Goal: Task Accomplishment & Management: Use online tool/utility

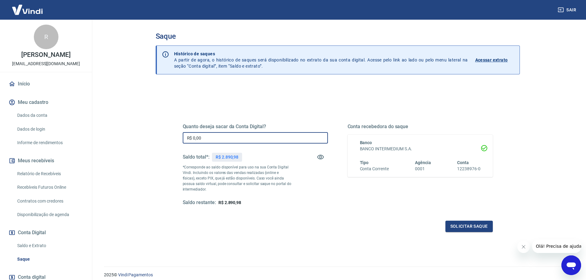
click at [233, 136] on input "R$ 0,00" at bounding box center [255, 137] width 145 height 11
type input "R$ 2.890,98"
click at [482, 223] on button "Solicitar saque" at bounding box center [468, 226] width 47 height 11
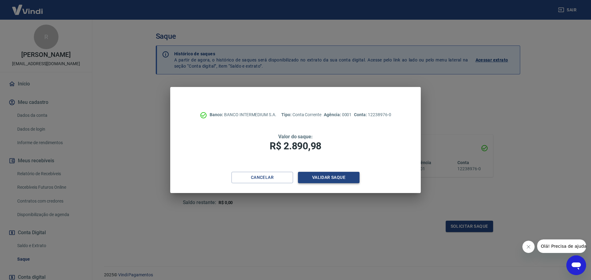
click at [333, 178] on button "Validar saque" at bounding box center [329, 177] width 62 height 11
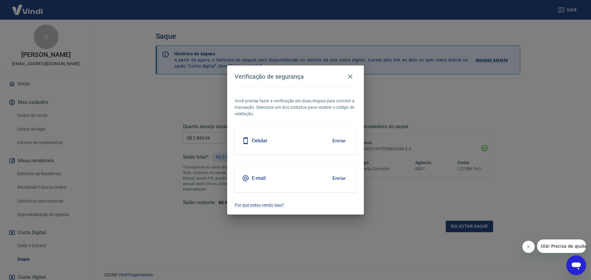
click at [343, 179] on button "Enviar" at bounding box center [339, 178] width 20 height 13
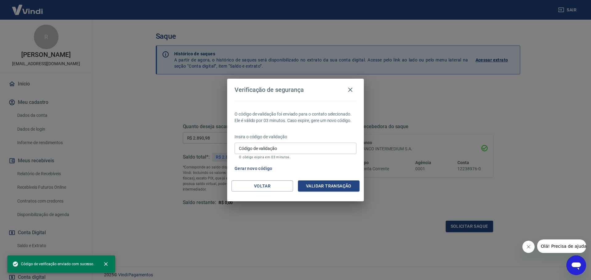
click at [294, 151] on input "Código de validação" at bounding box center [295, 148] width 122 height 11
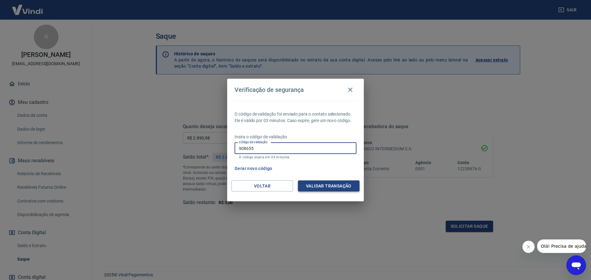
type input "908655"
click at [326, 185] on button "Validar transação" at bounding box center [329, 186] width 62 height 11
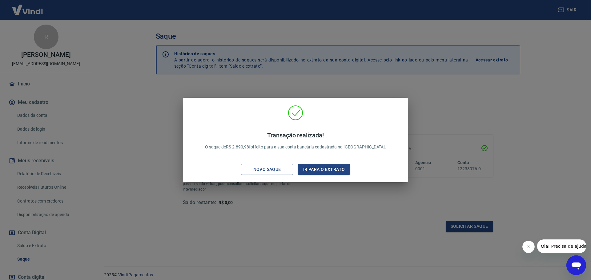
click at [150, 101] on div "Transação realizada! O saque de R$ 2.890,98 foi feito para a sua conta bancária…" at bounding box center [295, 140] width 591 height 280
